Goal: Information Seeking & Learning: Learn about a topic

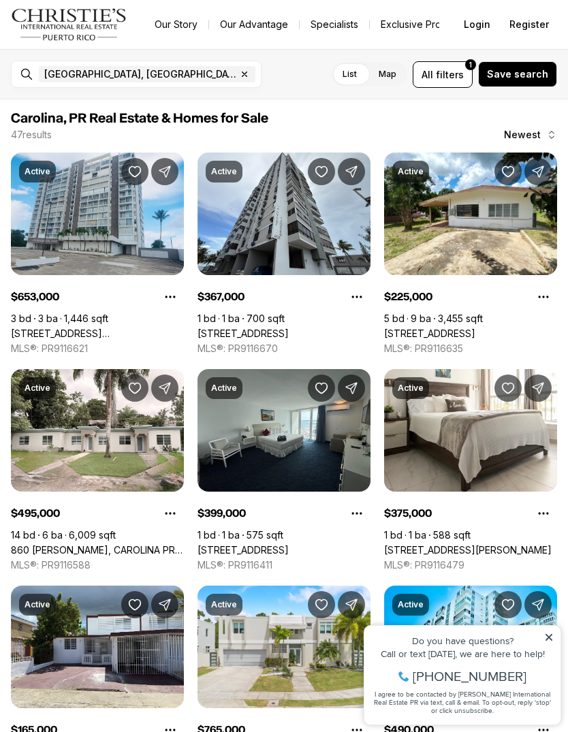
click at [454, 72] on span "filters" at bounding box center [450, 74] width 28 height 14
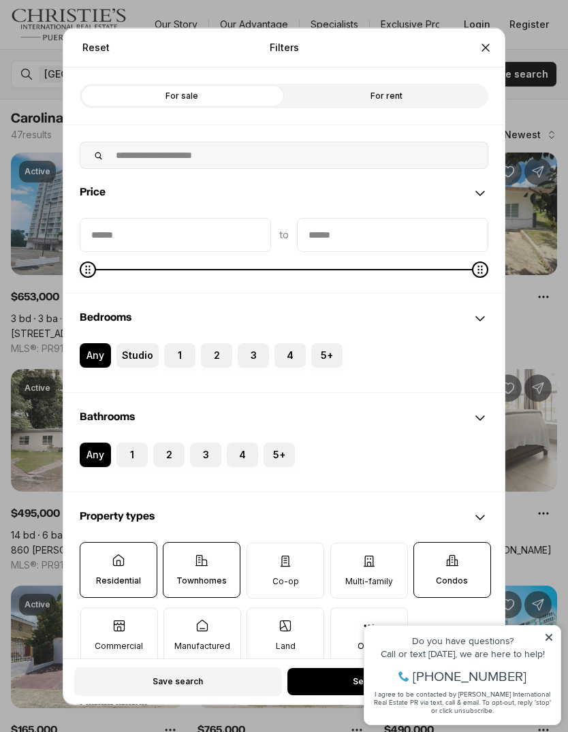
click at [208, 553] on icon at bounding box center [202, 560] width 14 height 14
click at [177, 542] on button "Townhomes" at bounding box center [171, 549] width 14 height 14
click at [299, 28] on div "Reset Filters Refine your search with more filters" at bounding box center [284, 47] width 442 height 39
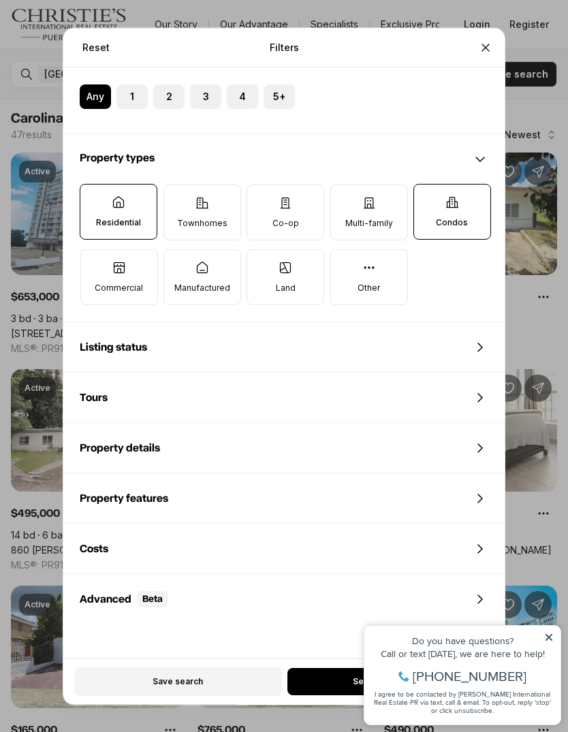
scroll to position [357, 0]
click at [480, 542] on icon at bounding box center [480, 550] width 16 height 16
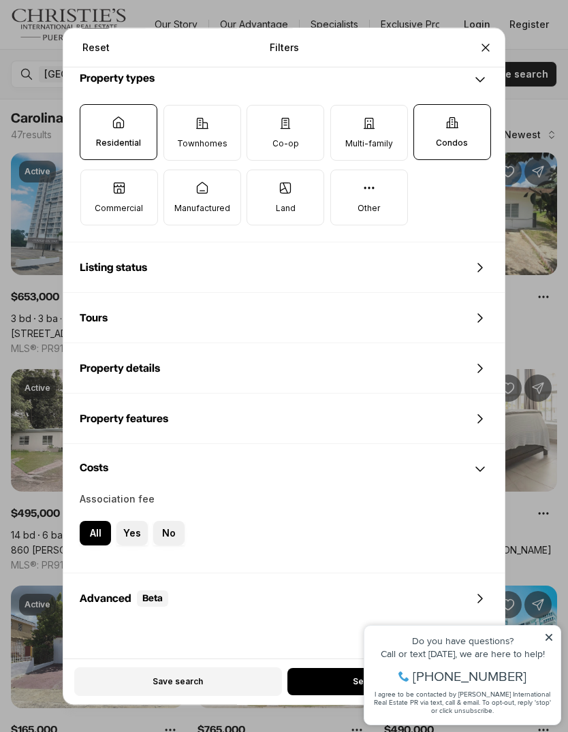
scroll to position [436, 0]
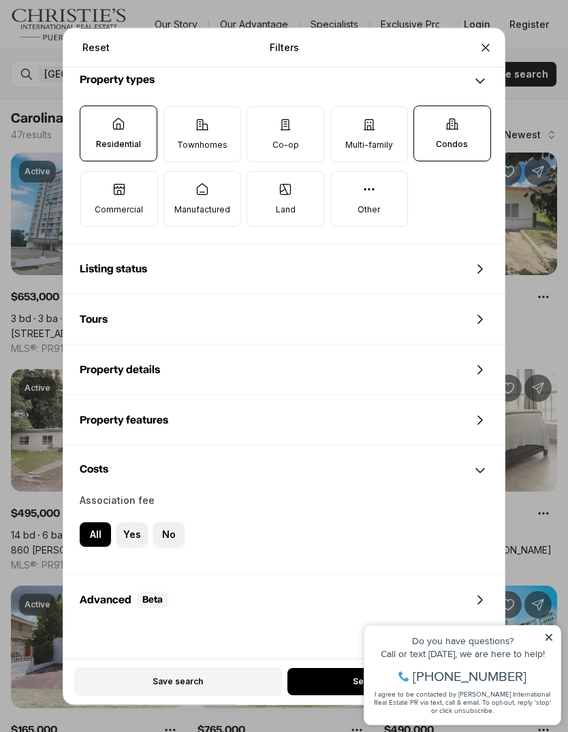
click at [553, 634] on div "Reset Filters Refine your search with more filters For sale For rent Price to B…" at bounding box center [284, 366] width 568 height 732
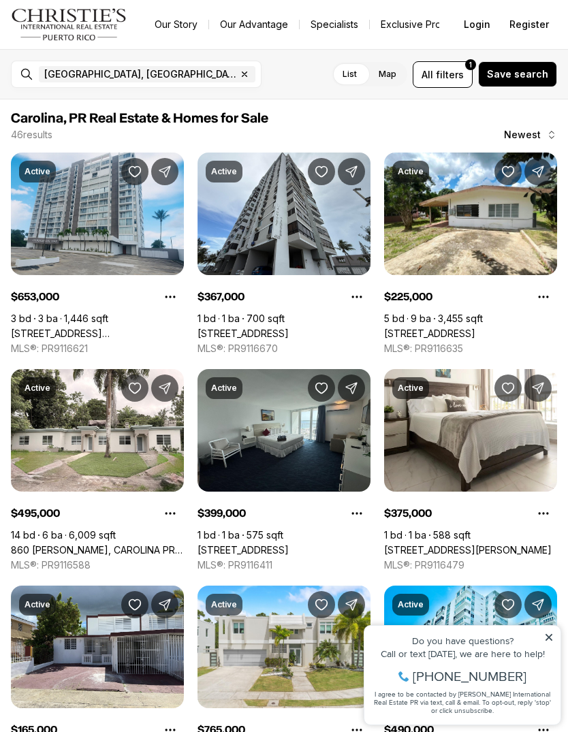
click at [448, 76] on span "filters" at bounding box center [450, 74] width 28 height 14
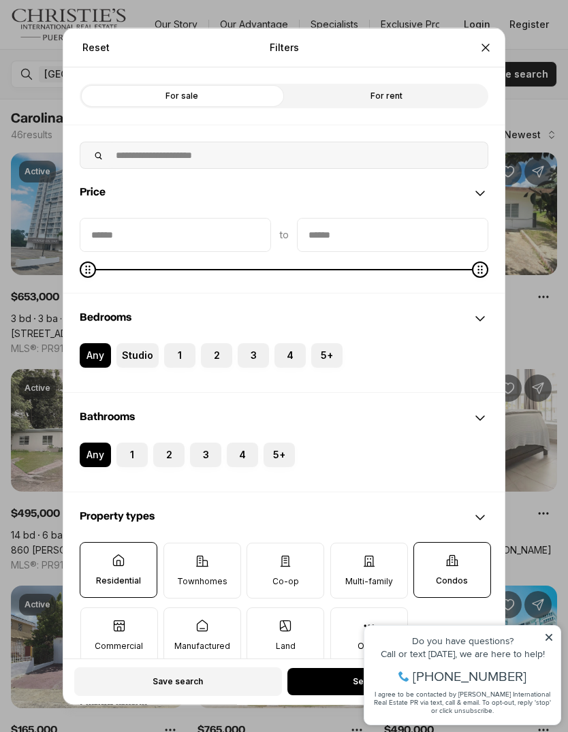
scroll to position [0, 0]
click at [337, 696] on button "See 46 properties" at bounding box center [391, 681] width 206 height 27
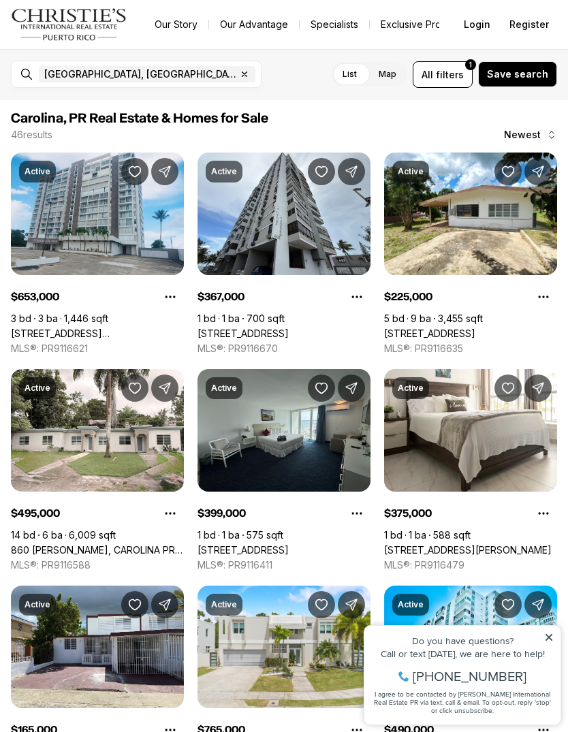
click at [452, 70] on span "filters" at bounding box center [450, 74] width 28 height 14
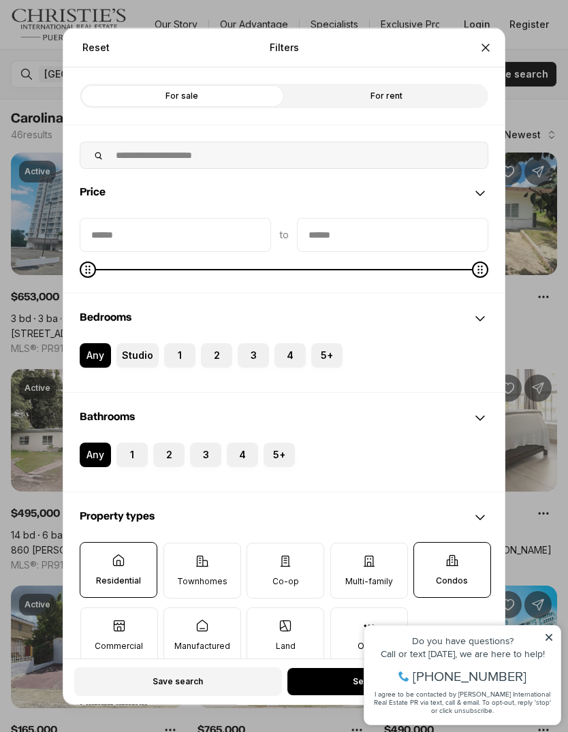
click at [523, 128] on div "Reset Filters Refine your search with more filters For sale For rent Price to B…" at bounding box center [284, 366] width 568 height 732
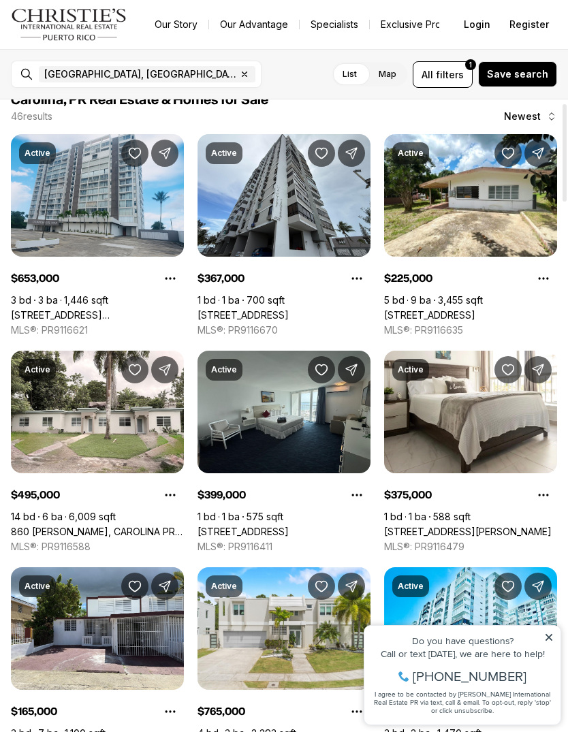
scroll to position [8, 0]
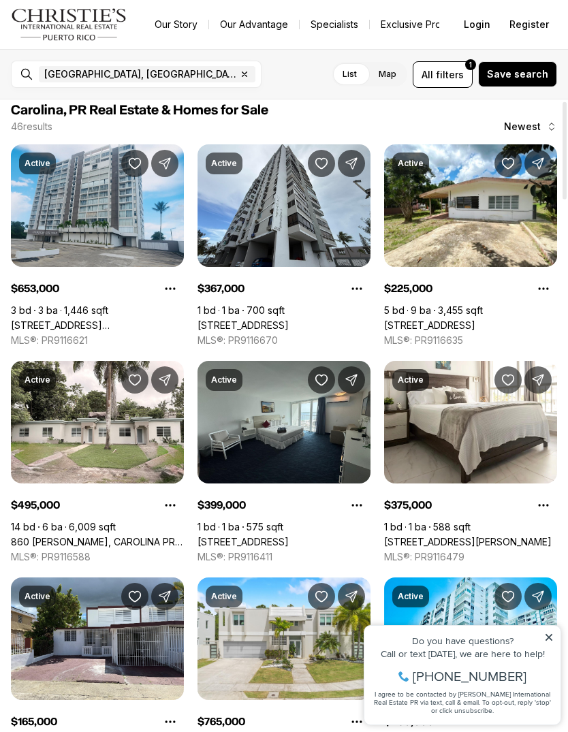
click at [541, 74] on span "Save search" at bounding box center [517, 74] width 61 height 11
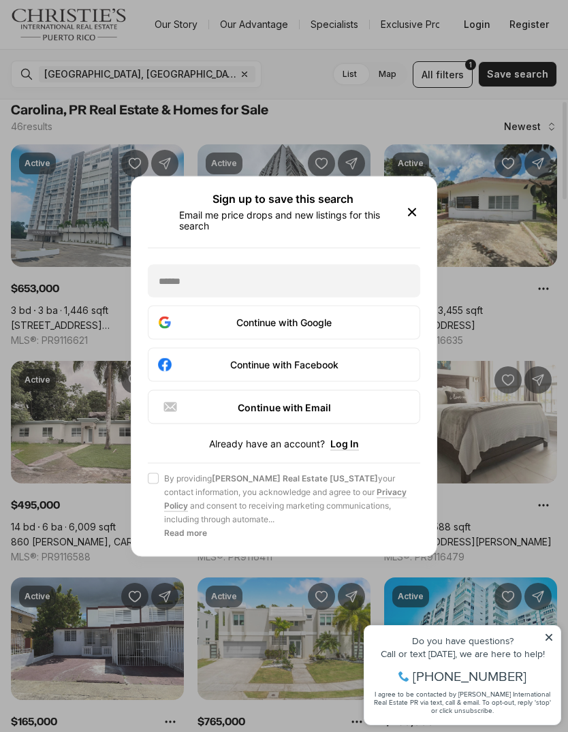
click at [415, 204] on icon "button" at bounding box center [412, 212] width 16 height 16
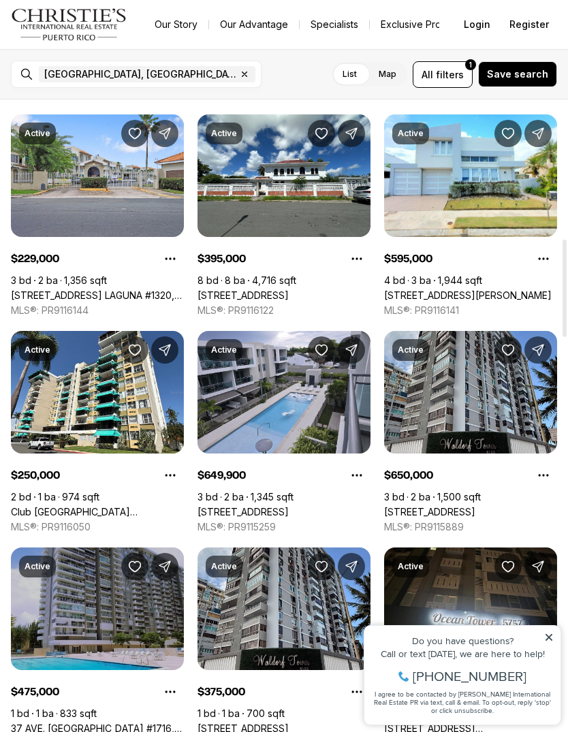
scroll to position [904, 0]
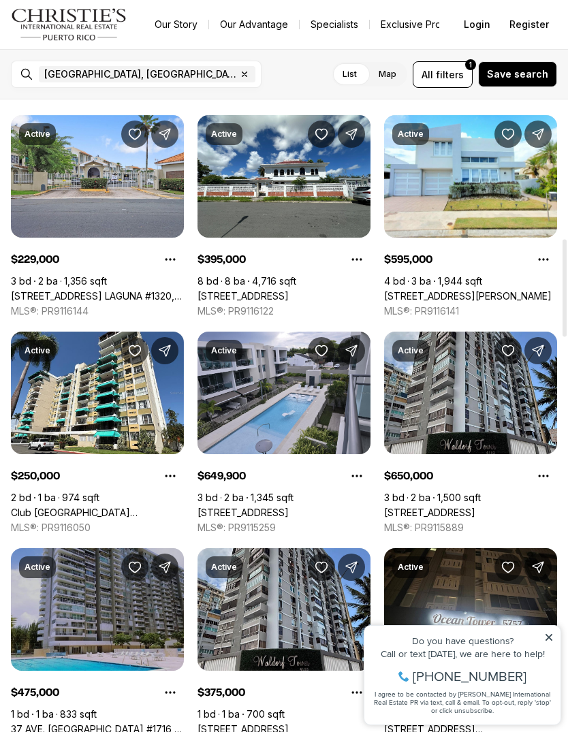
click at [70, 290] on link "[STREET_ADDRESS] LAGUNA #1320, CAROLINA PR, 00979" at bounding box center [97, 296] width 173 height 12
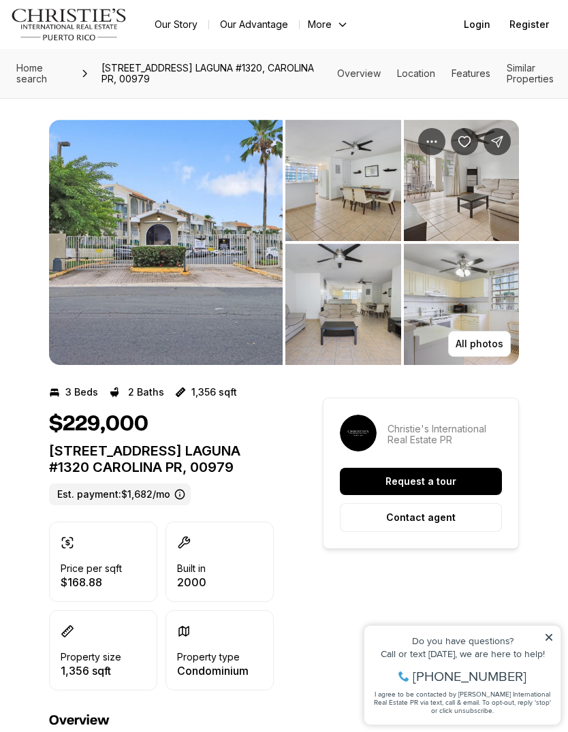
click at [494, 343] on p "All photos" at bounding box center [480, 344] width 48 height 11
